Goal: Task Accomplishment & Management: Use online tool/utility

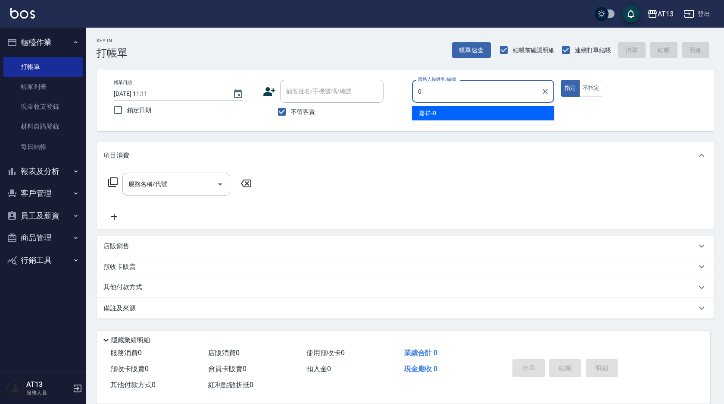
click at [478, 114] on div "嘉祥 -0" at bounding box center [483, 113] width 142 height 14
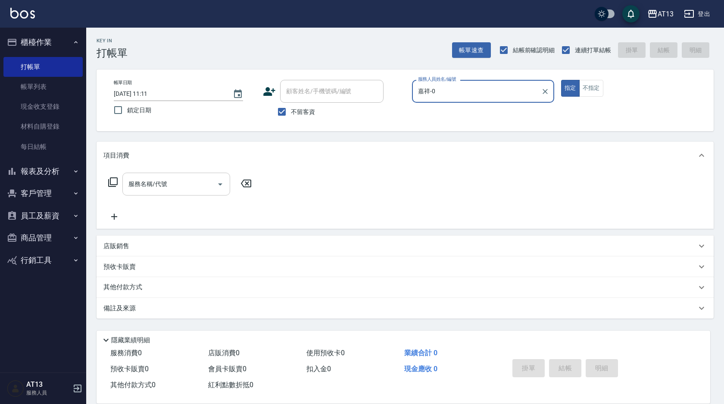
type input "嘉祥-0"
click at [207, 189] on input "服務名稱/代號" at bounding box center [169, 183] width 87 height 15
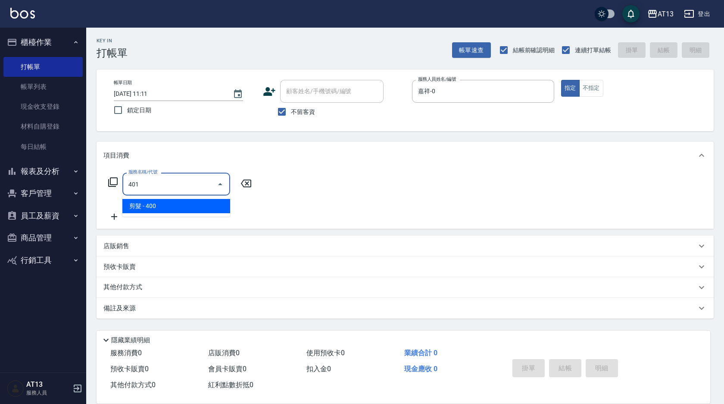
type input "剪髮(401)"
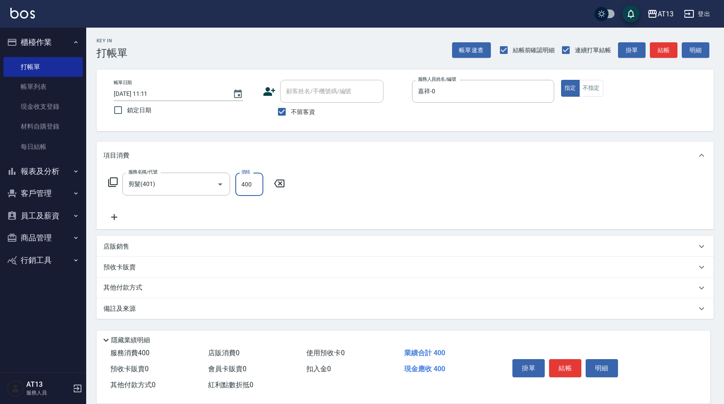
click at [344, 193] on div "服務名稱/代號 剪髮(401) 服務名稱/代號 價格 400 價格" at bounding box center [405, 199] width 617 height 60
click at [563, 360] on button "結帳" at bounding box center [565, 368] width 32 height 18
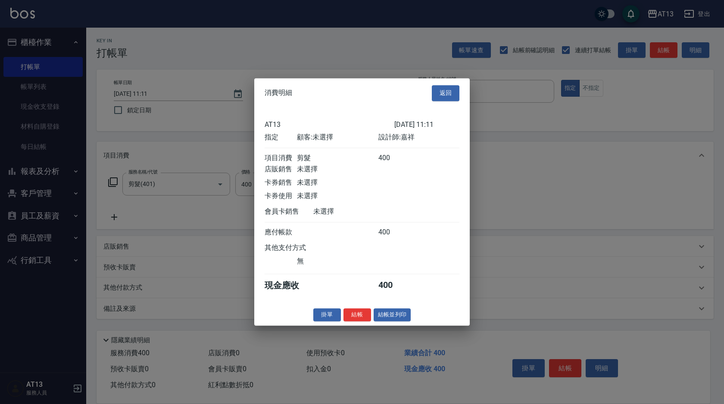
click at [365, 320] on button "結帳" at bounding box center [358, 314] width 28 height 13
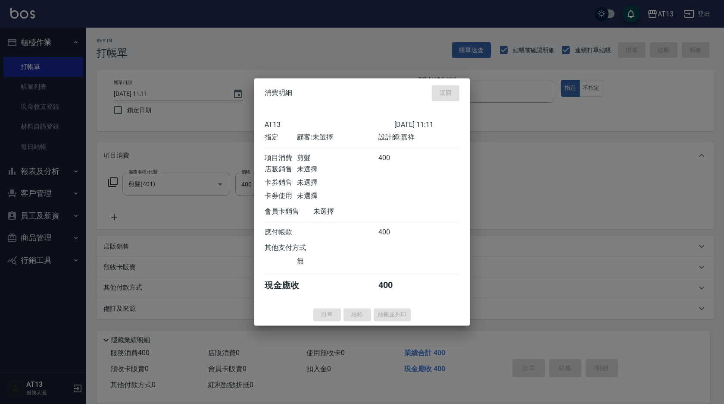
type input "2025/10/08 12:06"
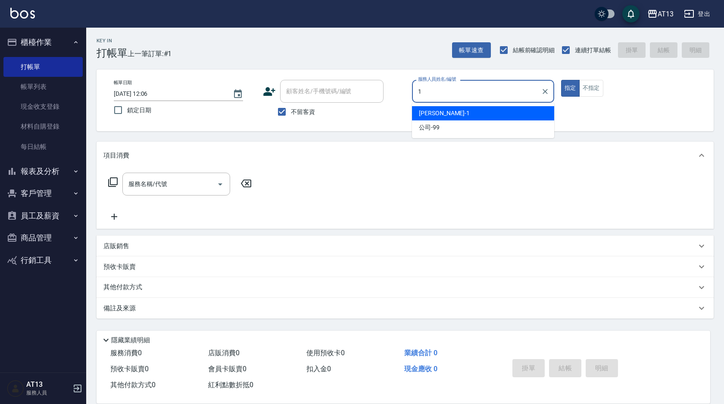
click at [446, 114] on div "鈞茹 -1" at bounding box center [483, 113] width 142 height 14
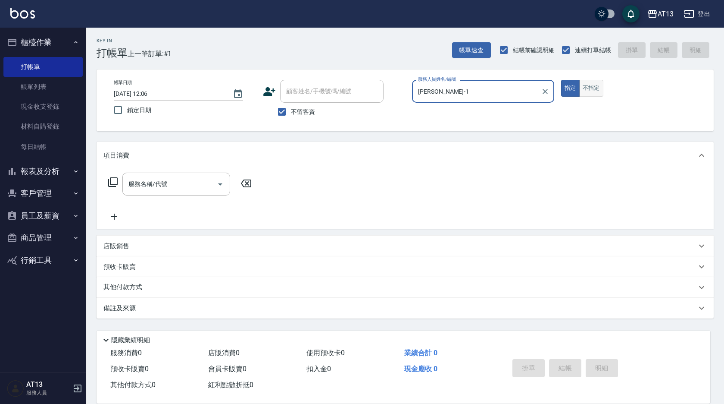
type input "鈞茹-1"
click at [601, 91] on button "不指定" at bounding box center [592, 88] width 24 height 17
click at [176, 191] on input "服務名稱/代號" at bounding box center [169, 183] width 87 height 15
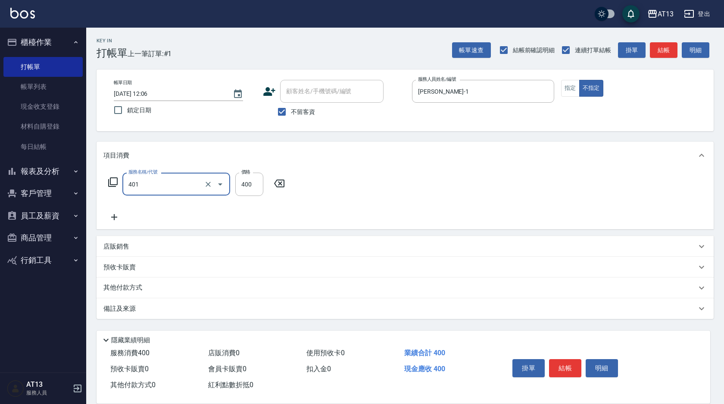
type input "剪髮(401)"
type input "200"
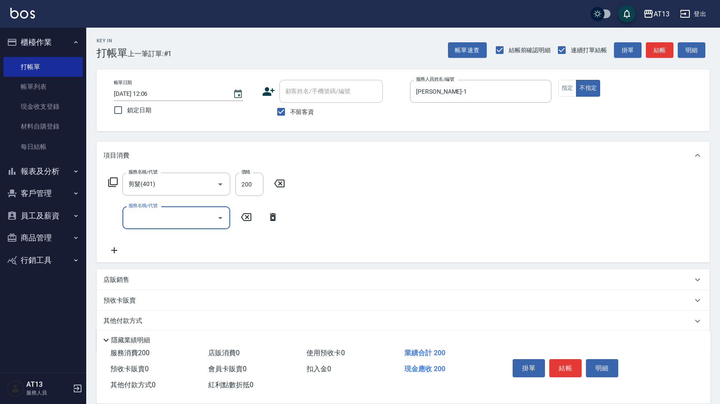
click at [537, 219] on div "服務名稱/代號 剪髮(401) 服務名稱/代號 價格 200 價格 服務名稱/代號 服務名稱/代號" at bounding box center [403, 215] width 613 height 93
click at [562, 359] on button "結帳" at bounding box center [565, 368] width 32 height 18
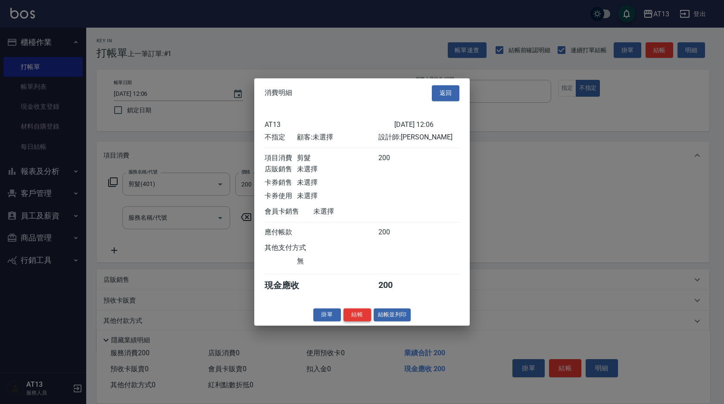
click at [370, 321] on button "結帳" at bounding box center [358, 314] width 28 height 13
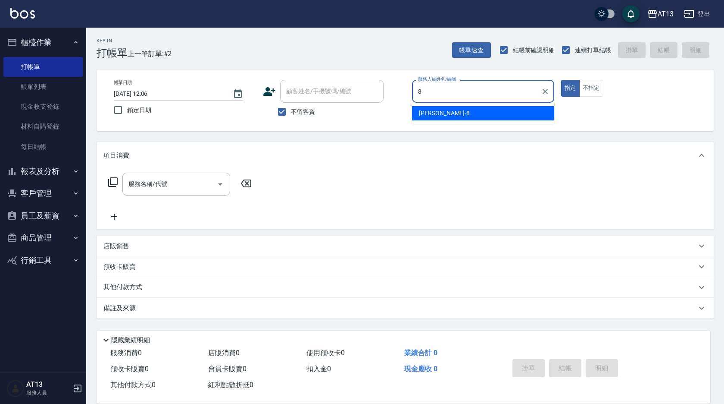
click at [491, 113] on div "Jerry -8" at bounding box center [483, 113] width 142 height 14
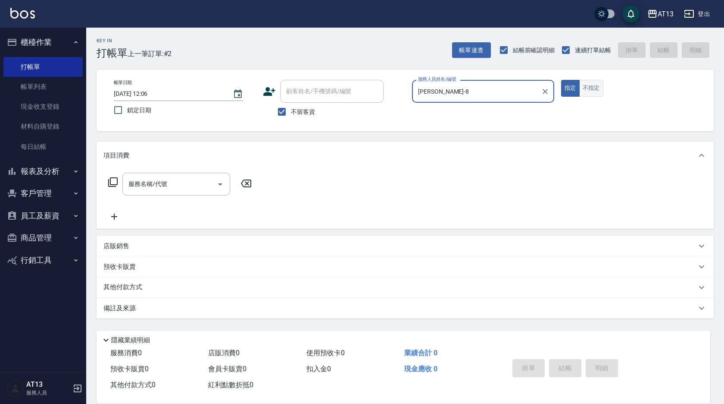
type input "Jerry-8"
click at [594, 86] on button "不指定" at bounding box center [592, 88] width 24 height 17
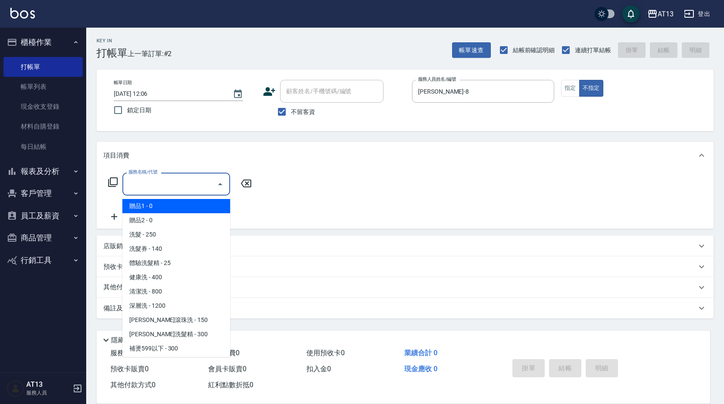
drag, startPoint x: 210, startPoint y: 182, endPoint x: 203, endPoint y: 185, distance: 7.7
click at [210, 182] on input "服務名稱/代號" at bounding box center [169, 183] width 87 height 15
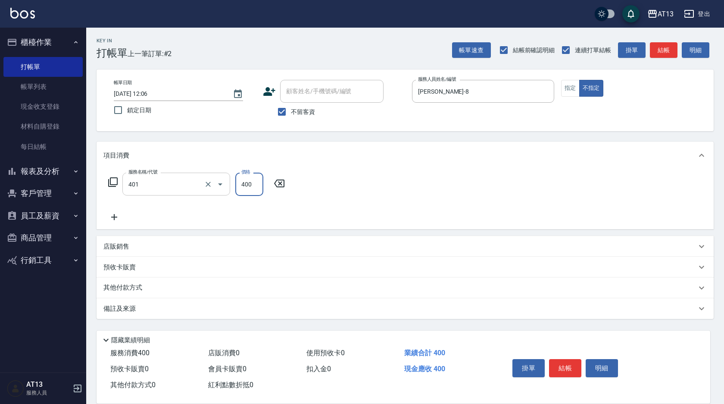
type input "剪髮(401)"
type input "200"
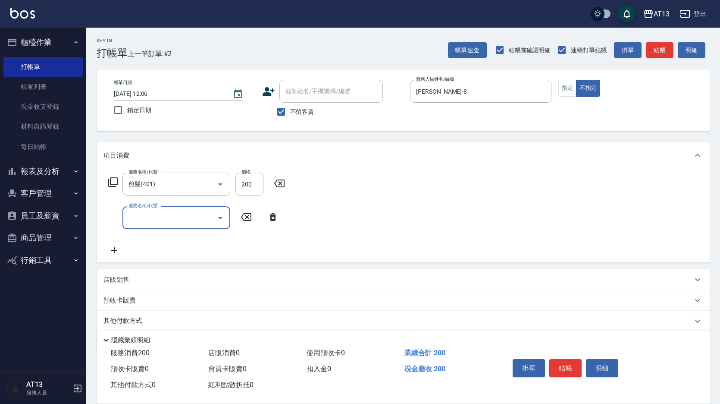
click at [501, 190] on div "服務名稱/代號 剪髮(401) 服務名稱/代號 價格 200 價格 服務名稱/代號 服務名稱/代號" at bounding box center [403, 215] width 613 height 93
click at [567, 360] on button "結帳" at bounding box center [565, 368] width 32 height 18
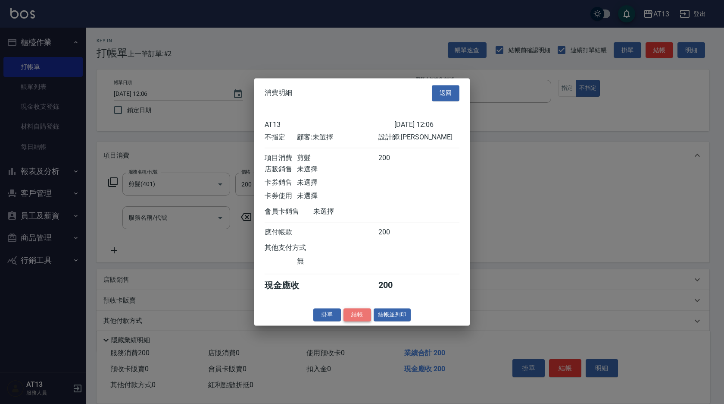
click at [351, 316] on button "結帳" at bounding box center [358, 314] width 28 height 13
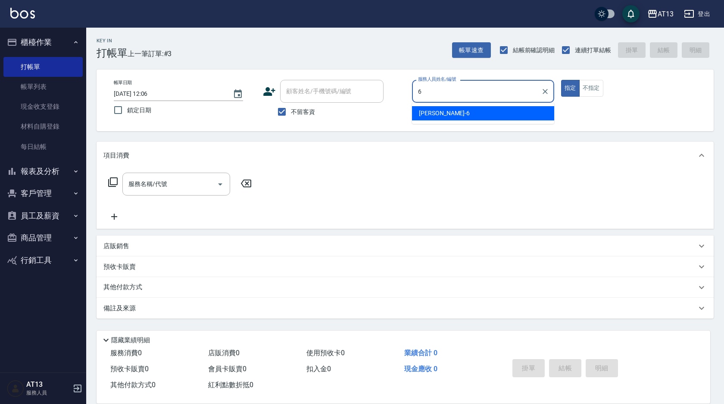
click at [490, 111] on div "亭妤 -6" at bounding box center [483, 113] width 142 height 14
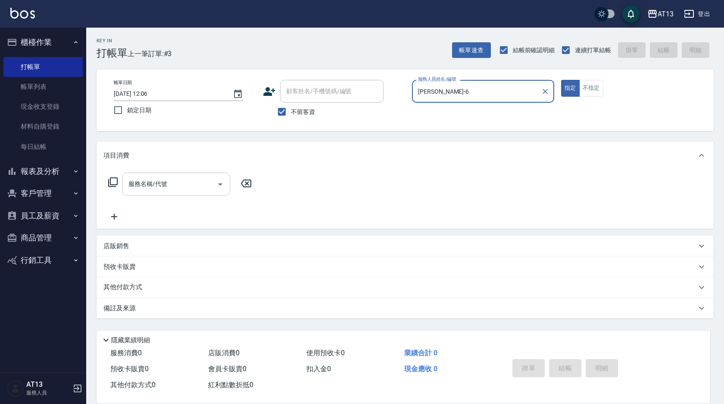
type input "亭妤-6"
click at [190, 182] on input "服務名稱/代號" at bounding box center [169, 183] width 87 height 15
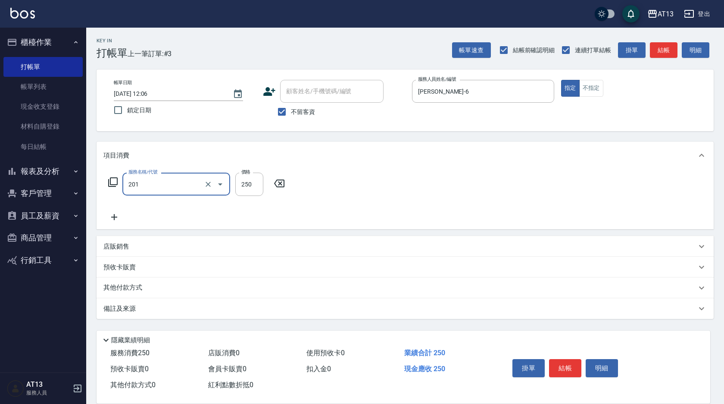
type input "洗髮(201)"
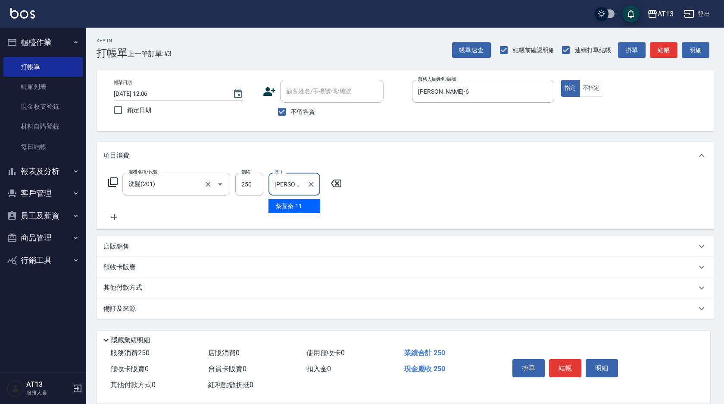
type input "蔡萓秦-11"
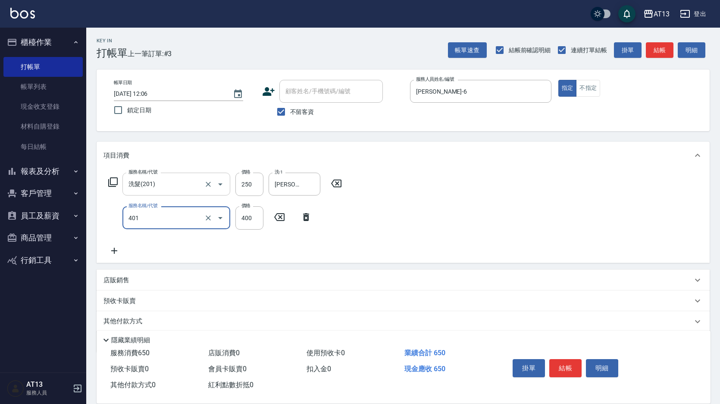
type input "剪髮(401)"
type input "300"
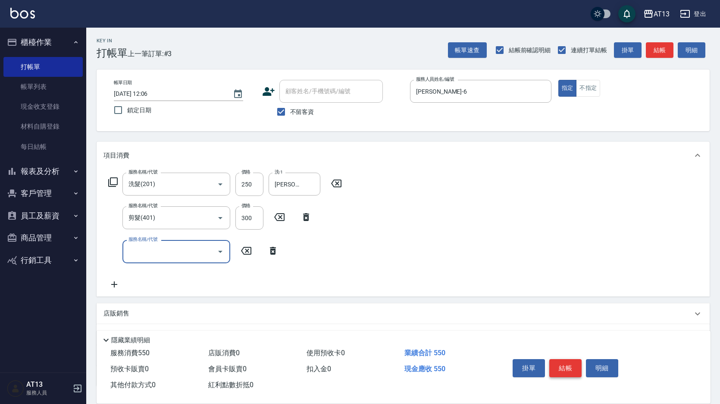
click at [572, 359] on button "結帳" at bounding box center [565, 368] width 32 height 18
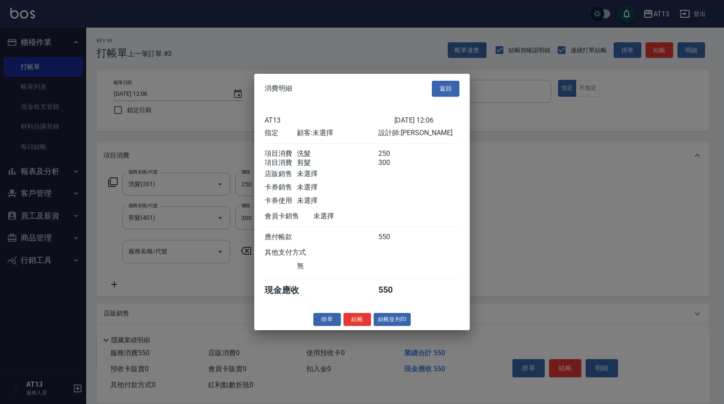
click at [363, 325] on button "結帳" at bounding box center [358, 318] width 28 height 13
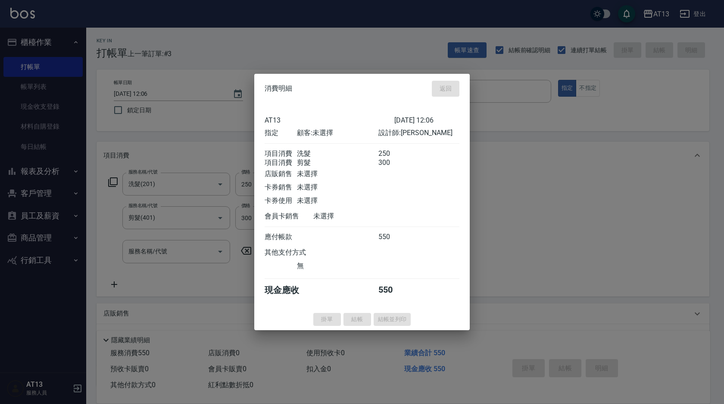
type input "[DATE] 12:07"
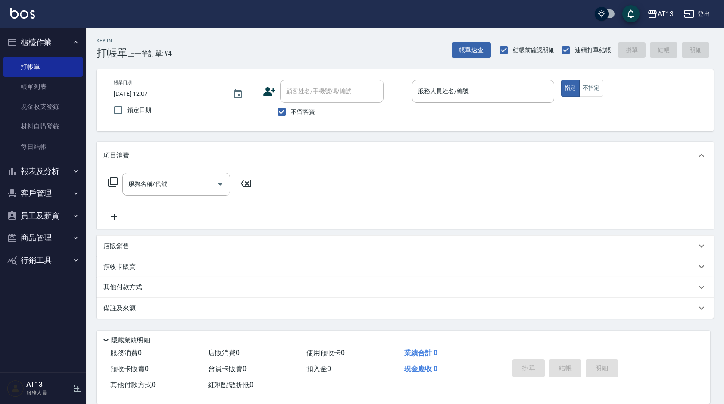
click at [550, 210] on div "服務名稱/代號 服務名稱/代號" at bounding box center [405, 199] width 617 height 60
click at [709, 13] on button "登出" at bounding box center [697, 14] width 33 height 16
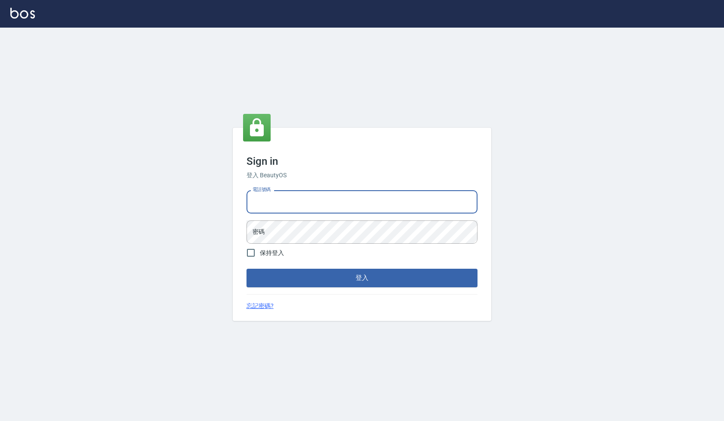
click at [359, 197] on input "電話號碼" at bounding box center [362, 201] width 231 height 23
type input "0922458097"
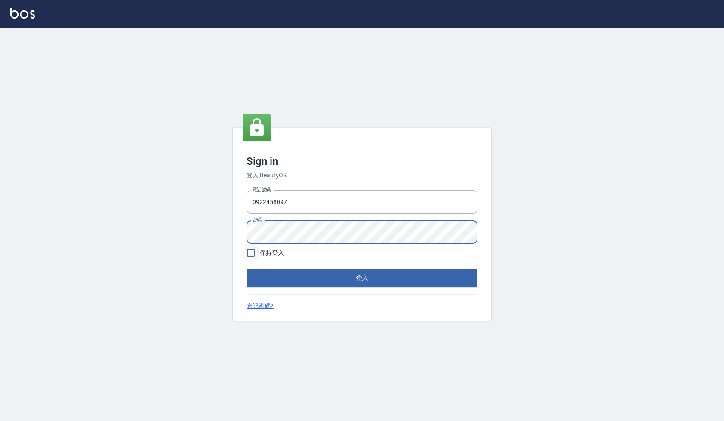
click at [253, 251] on input "保持登入" at bounding box center [251, 253] width 18 height 18
checkbox input "true"
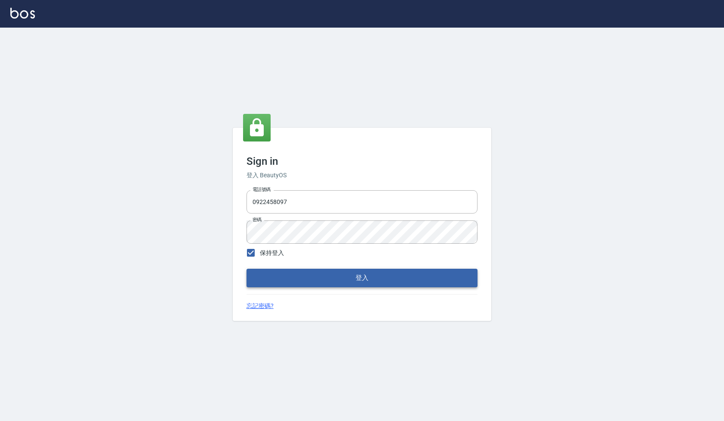
click at [316, 281] on button "登入" at bounding box center [362, 278] width 231 height 18
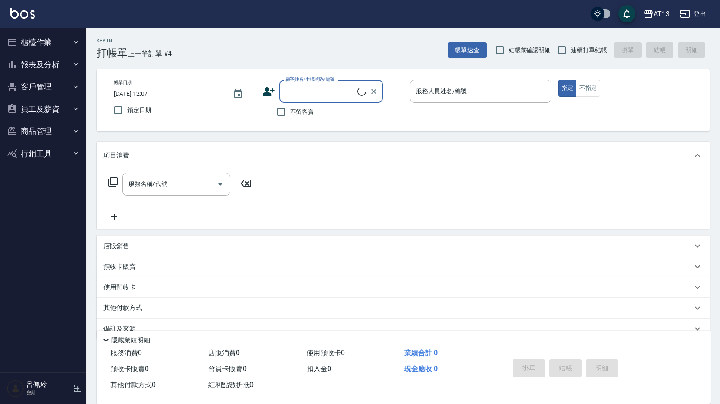
click at [38, 113] on button "員工及薪資" at bounding box center [42, 109] width 79 height 22
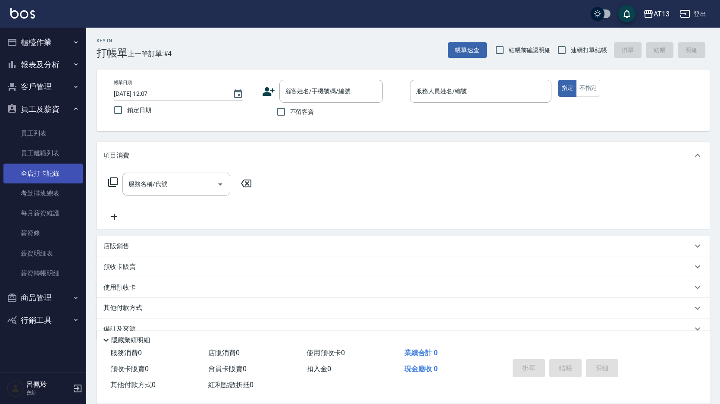
click at [44, 171] on link "全店打卡記錄" at bounding box center [42, 173] width 79 height 20
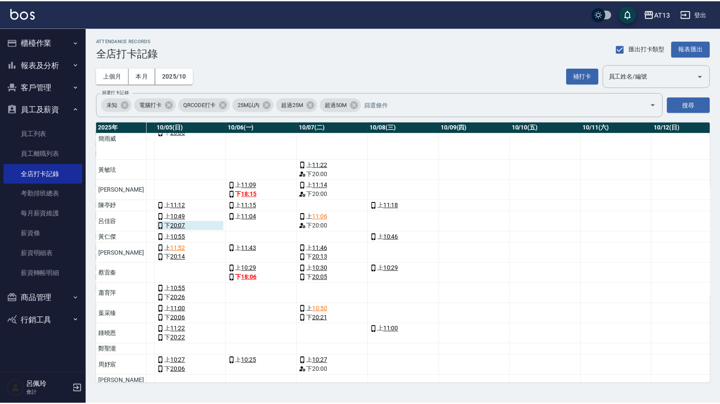
scroll to position [0, 381]
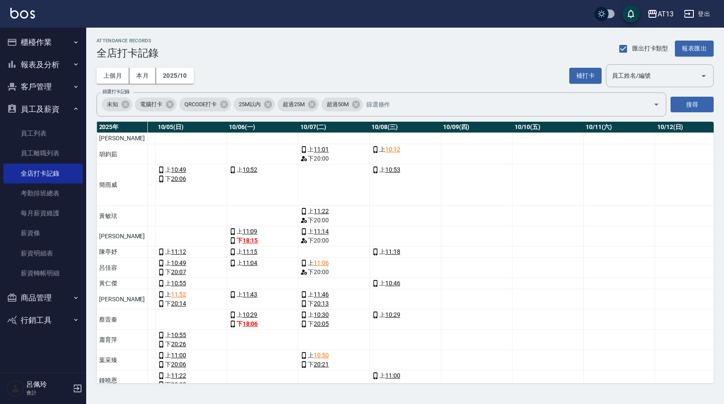
click at [25, 30] on ul "櫃檯作業 打帳單 帳單列表 現金收支登錄 材料自購登錄 每日結帳 報表及分析 報表目錄 店家區間累計表 店家日報表 互助日報表 互助月報表 互助點數明細 互助…" at bounding box center [42, 181] width 79 height 307
click at [28, 43] on button "櫃檯作業" at bounding box center [42, 42] width 79 height 22
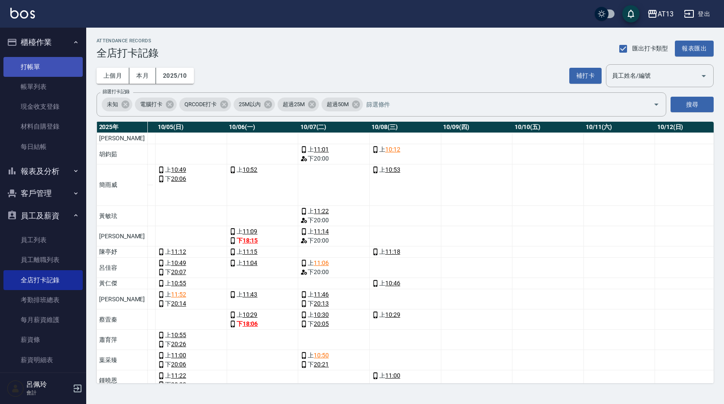
click at [32, 63] on link "打帳單" at bounding box center [42, 67] width 79 height 20
